Goal: Check status: Check status

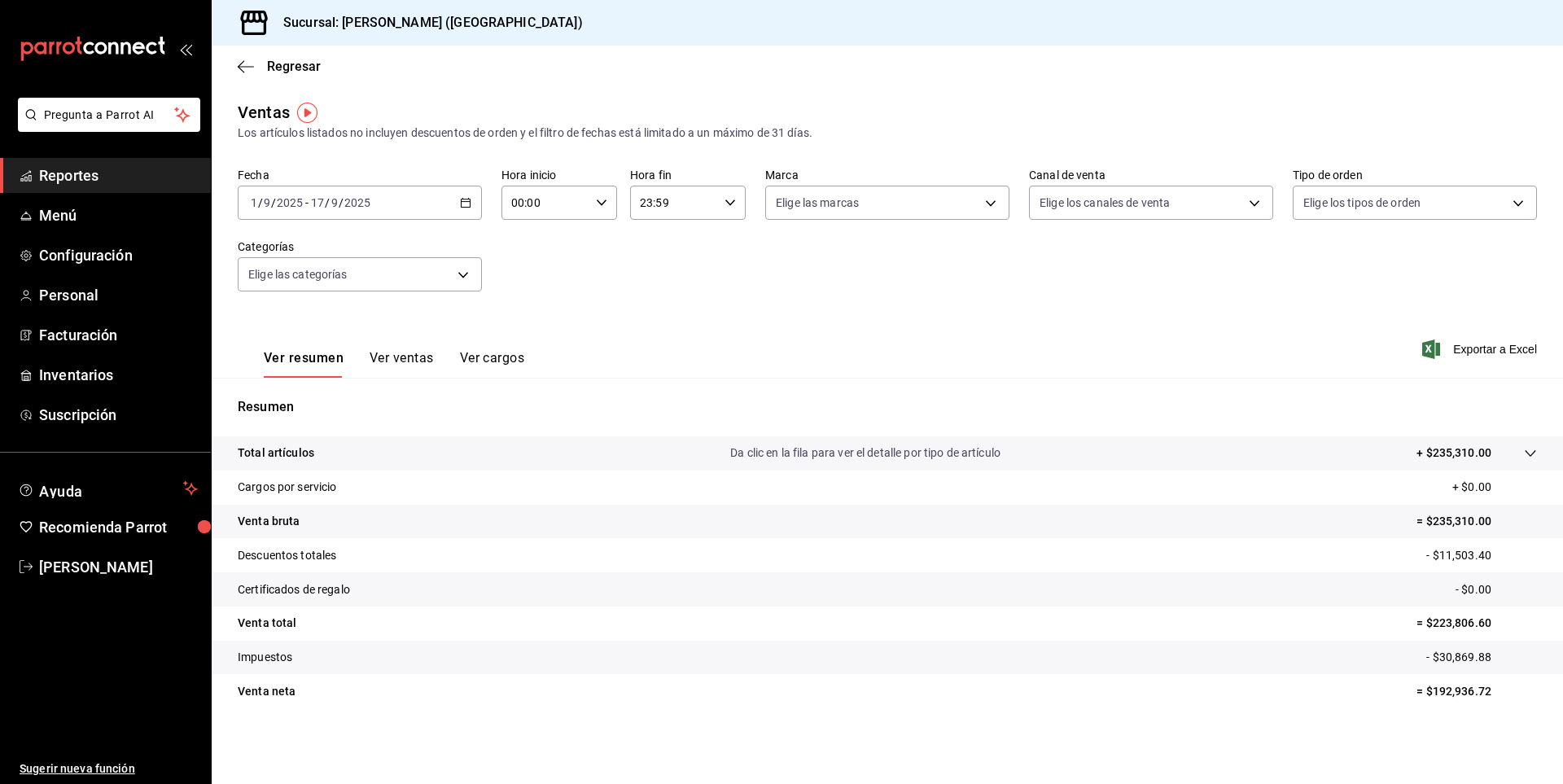
click at [79, 176] on span "Reportes" at bounding box center [119, 176] width 159 height 22
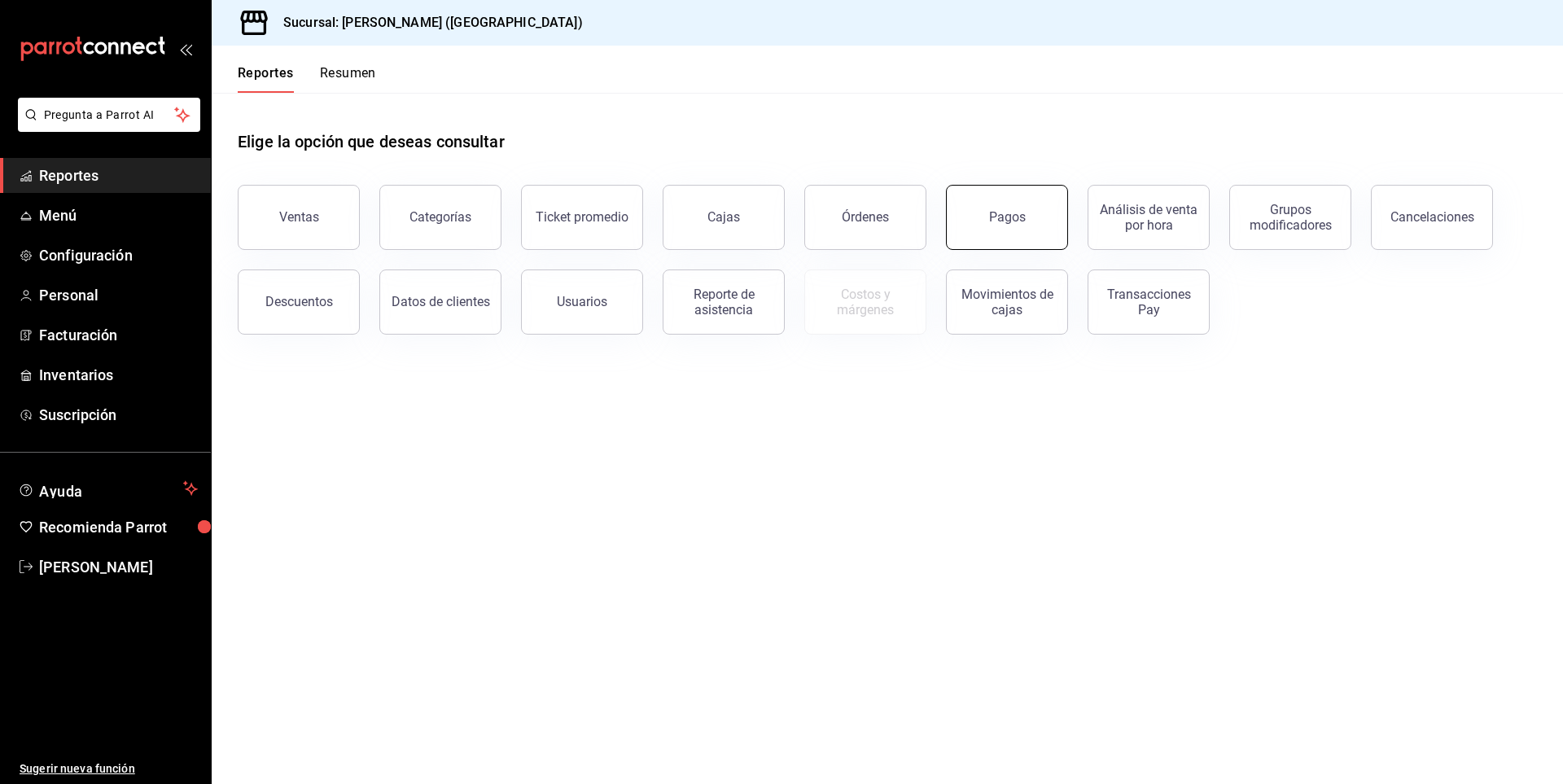
click at [1001, 222] on div "Pagos" at bounding box center [1007, 217] width 37 height 15
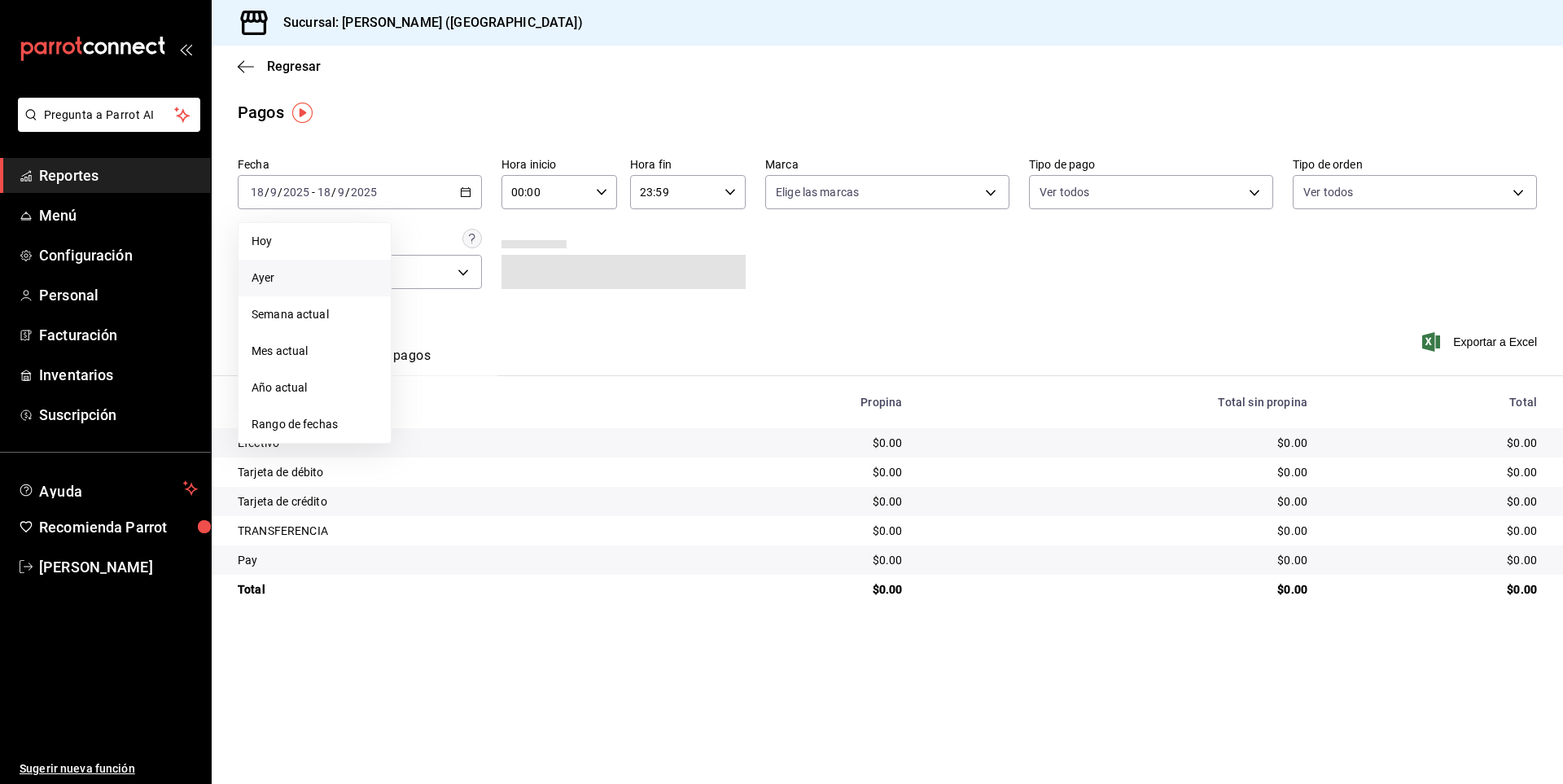
click at [306, 282] on span "Ayer" at bounding box center [315, 278] width 126 height 17
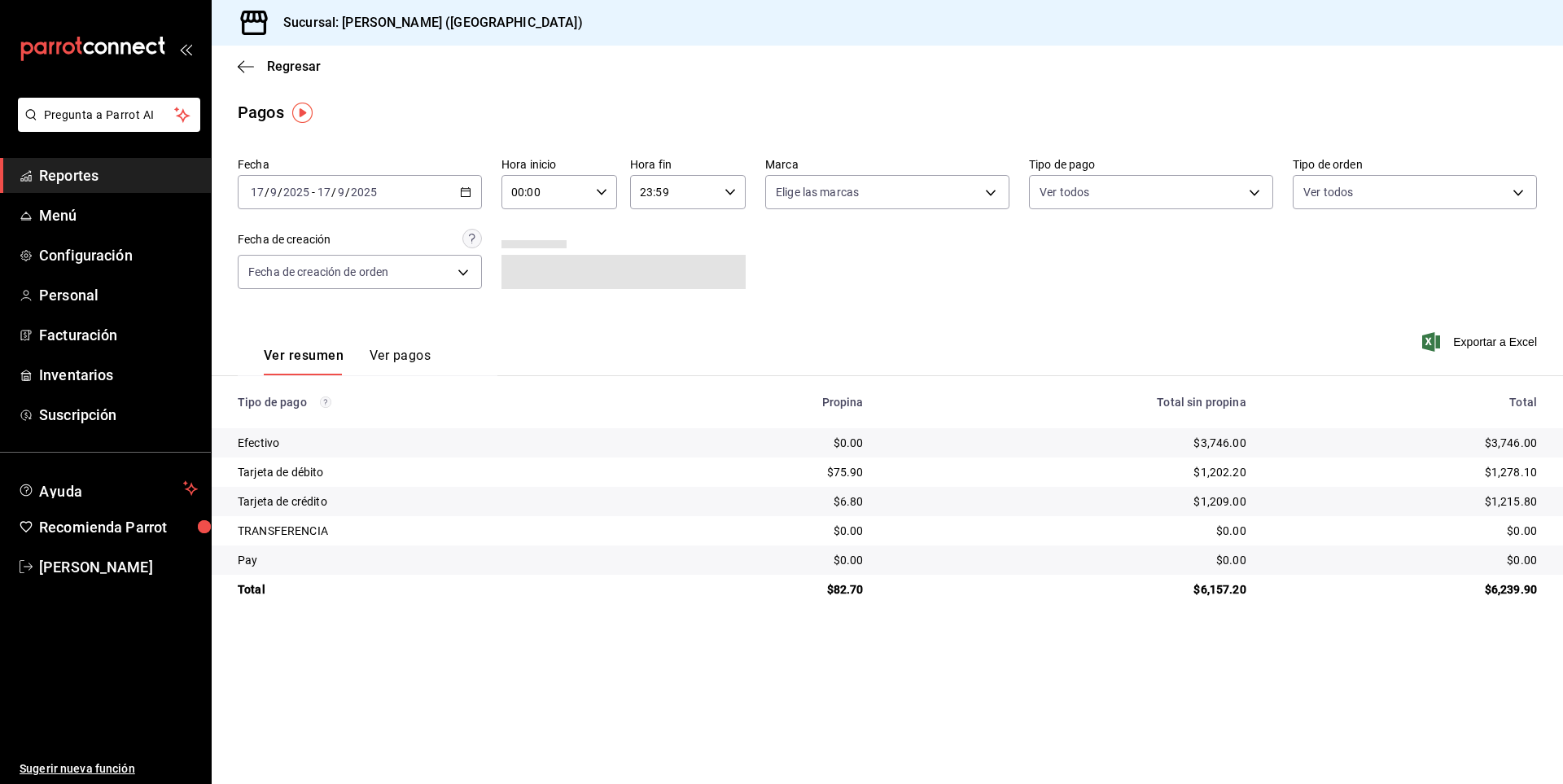
click at [921, 669] on main "Regresar Pagos Fecha [DATE] [DATE] - [DATE] [DATE] Hora inicio 00:00 Hora inici…" at bounding box center [887, 414] width 1351 height 739
click at [460, 189] on icon "button" at bounding box center [466, 192] width 12 height 12
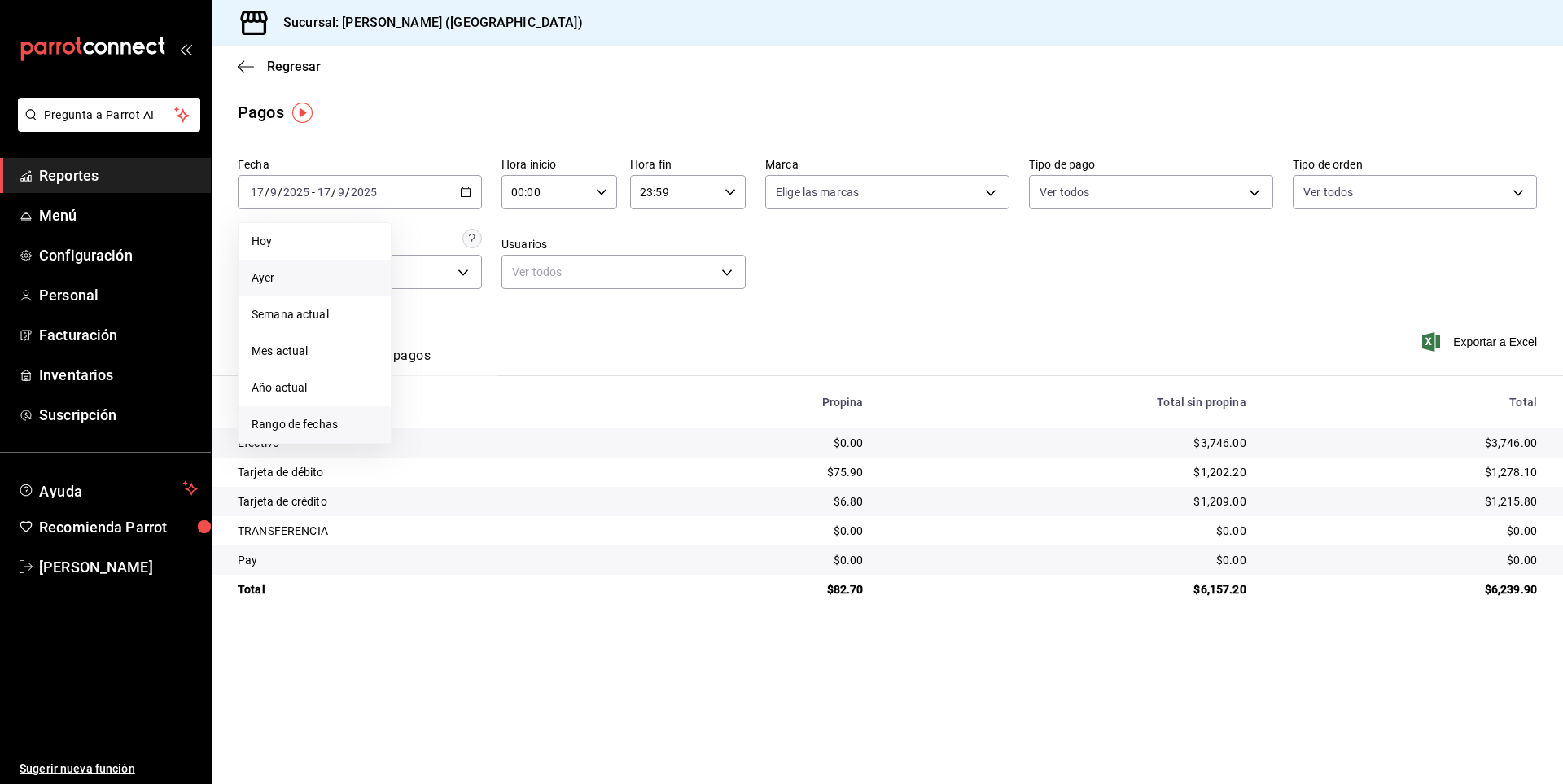
click at [323, 419] on span "Rango de fechas" at bounding box center [315, 424] width 126 height 17
click at [489, 301] on button "3" at bounding box center [484, 300] width 28 height 29
drag, startPoint x: 473, startPoint y: 299, endPoint x: 491, endPoint y: 305, distance: 19.0
click at [474, 299] on button "3" at bounding box center [484, 300] width 28 height 29
